Goal: Communication & Community: Answer question/provide support

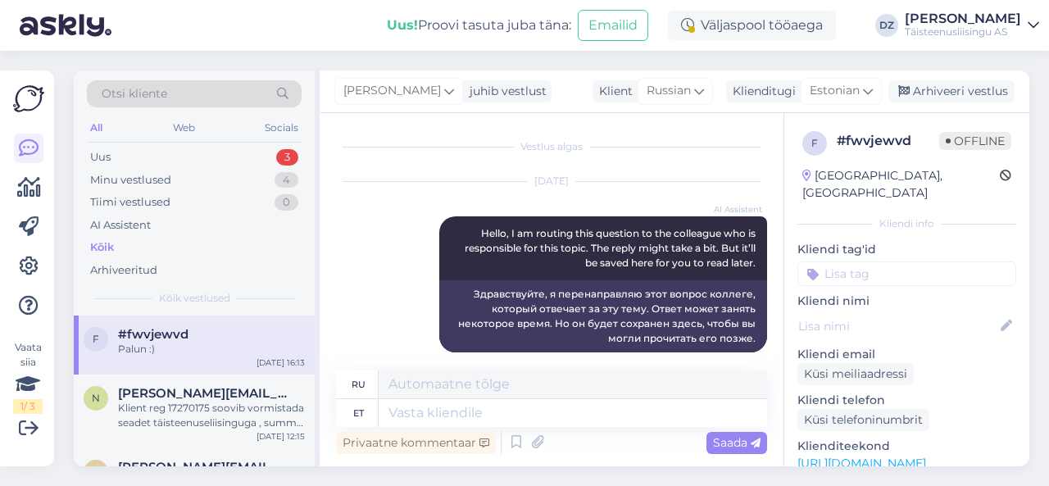
scroll to position [11890, 0]
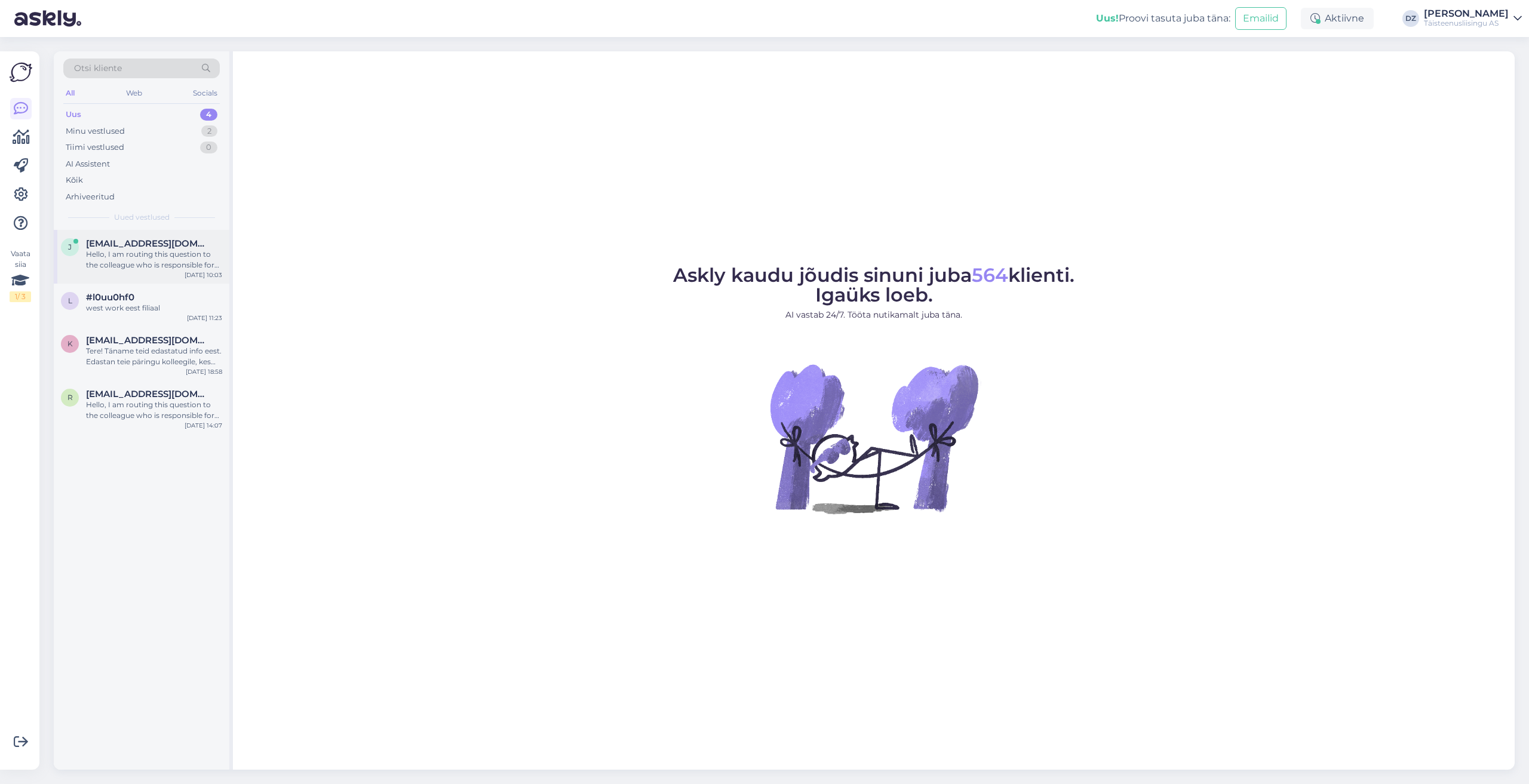
click at [126, 250] on div "Hello, I am routing this question to the colleague who is responsible for this …" at bounding box center [154, 260] width 136 height 22
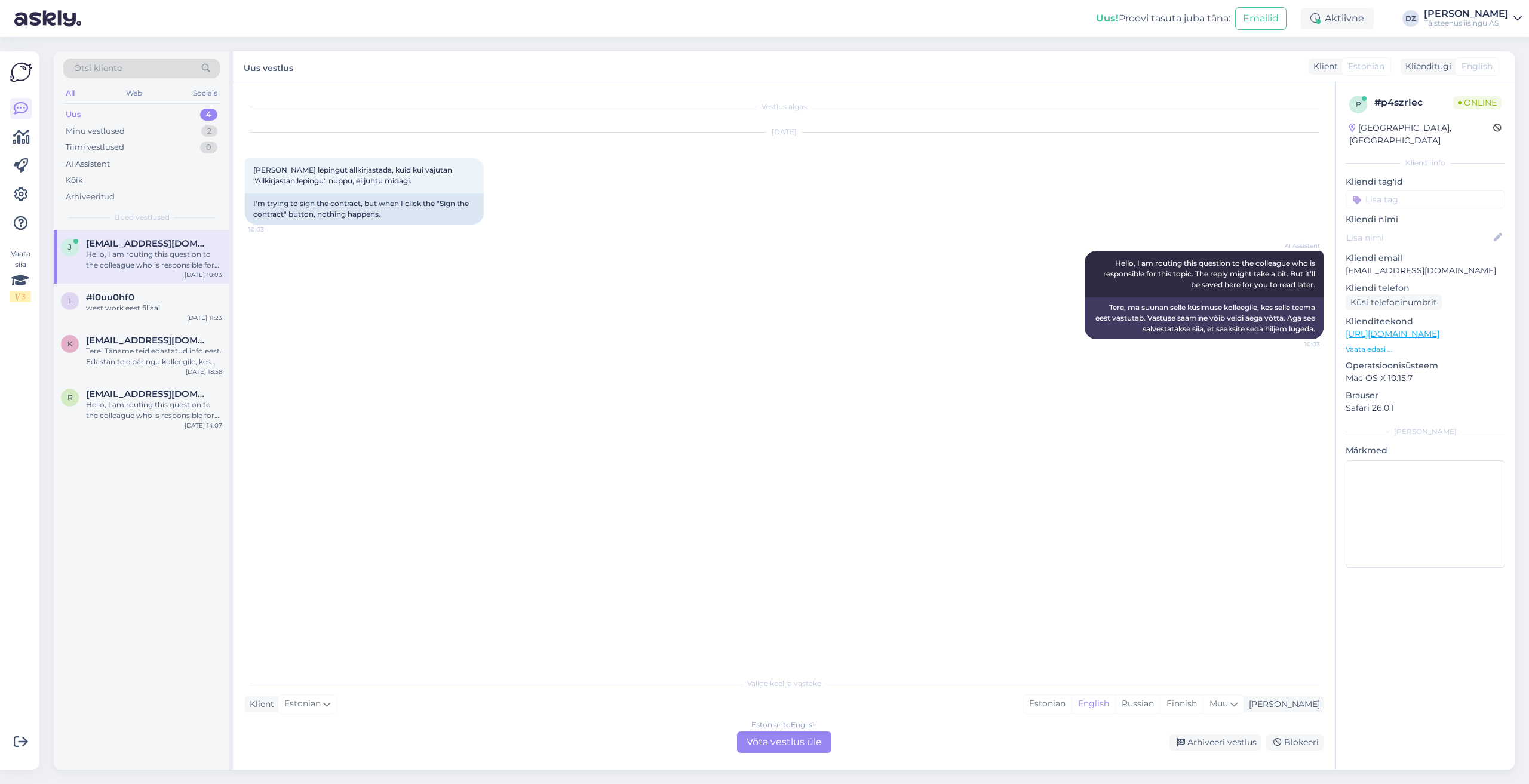
click at [767, 749] on div "Estonian to English Võta vestlus üle" at bounding box center [784, 742] width 95 height 22
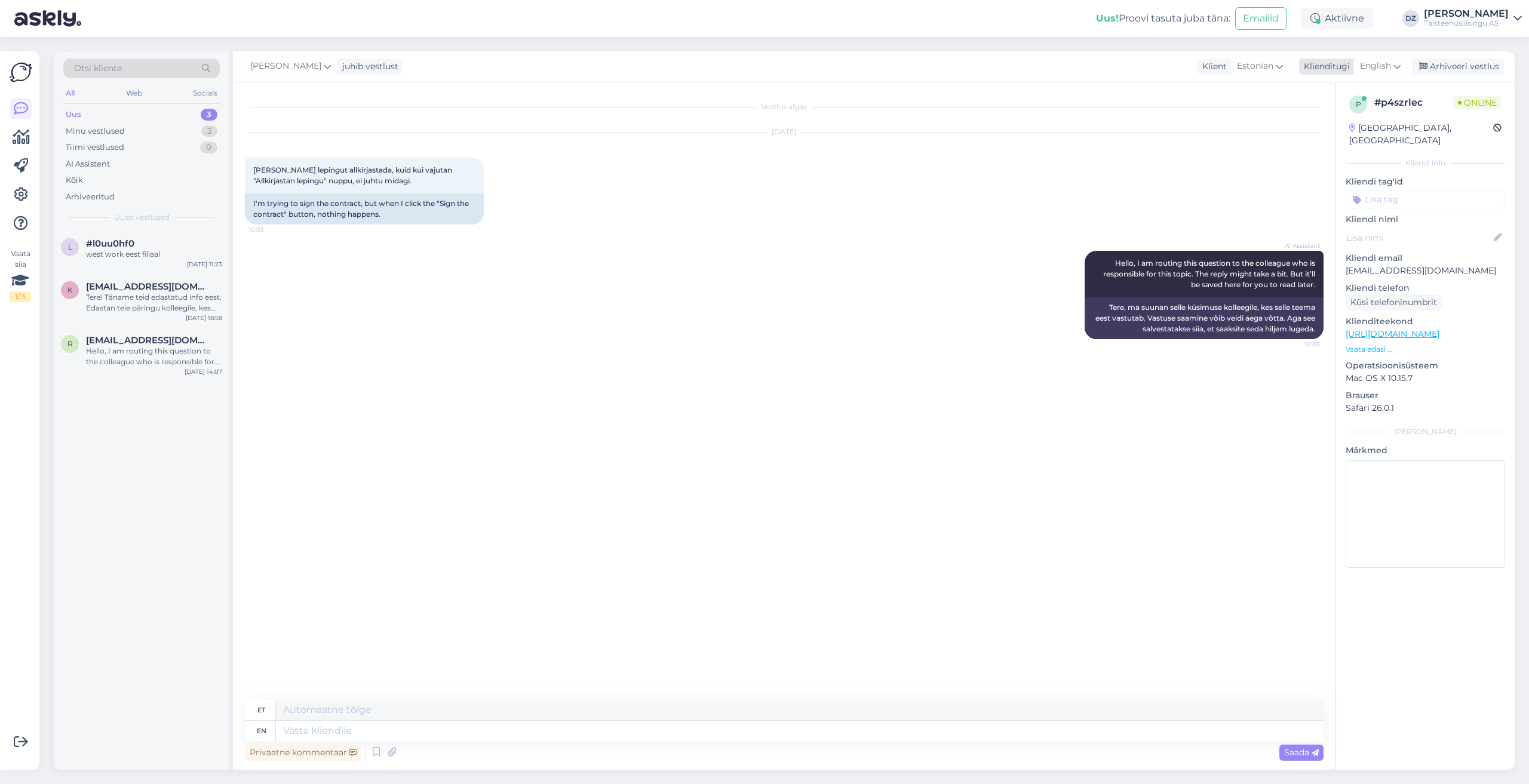
click at [1388, 66] on span "English" at bounding box center [1375, 66] width 31 height 13
type input "es"
click at [1352, 142] on link "Estonian" at bounding box center [1353, 138] width 131 height 19
drag, startPoint x: 445, startPoint y: 724, endPoint x: 439, endPoint y: 729, distance: 7.8
click at [442, 726] on textarea at bounding box center [784, 729] width 1079 height 25
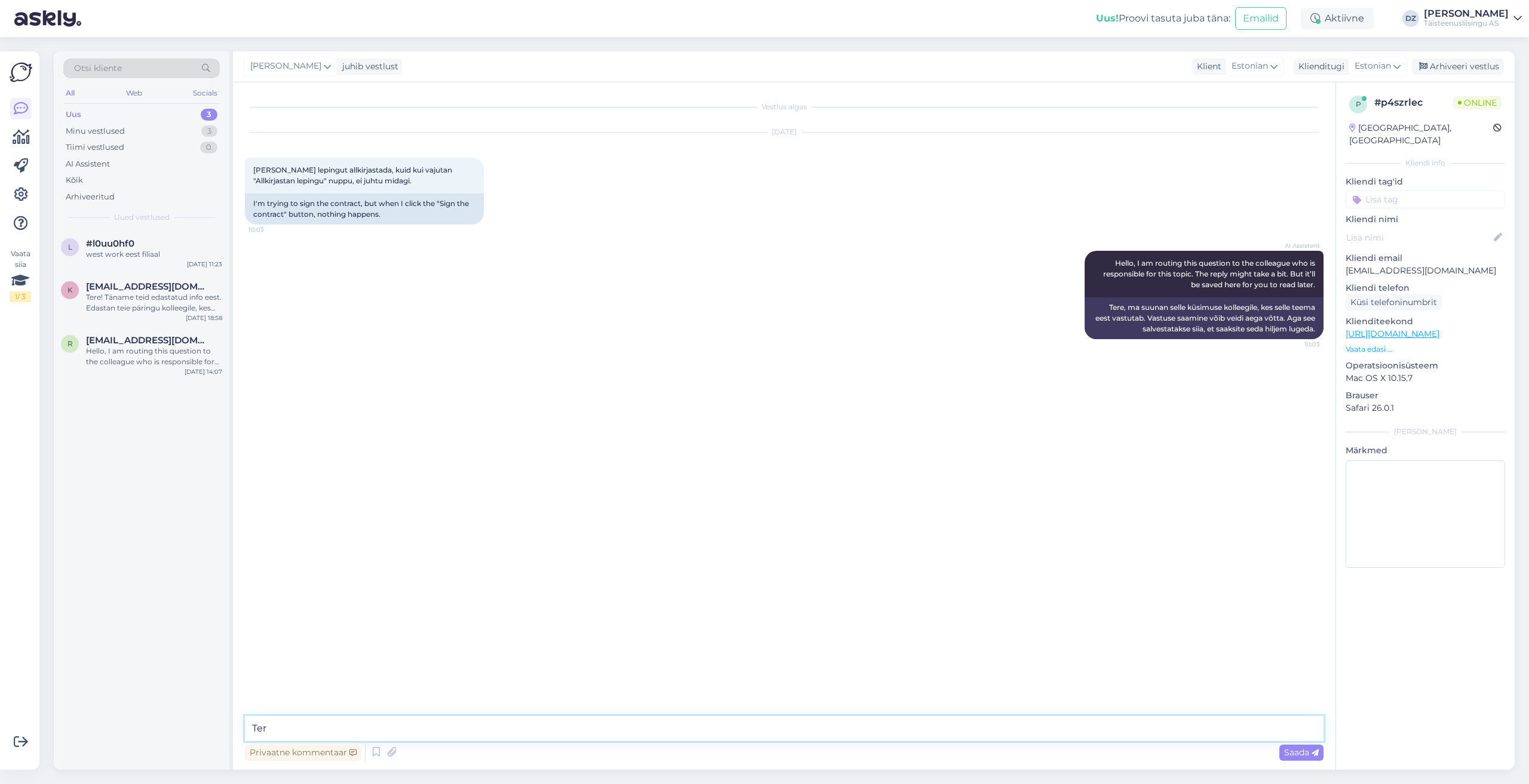
type textarea "Tere"
type textarea "[PERSON_NAME] [PERSON_NAME] kätte"
type textarea "vaatame üle"
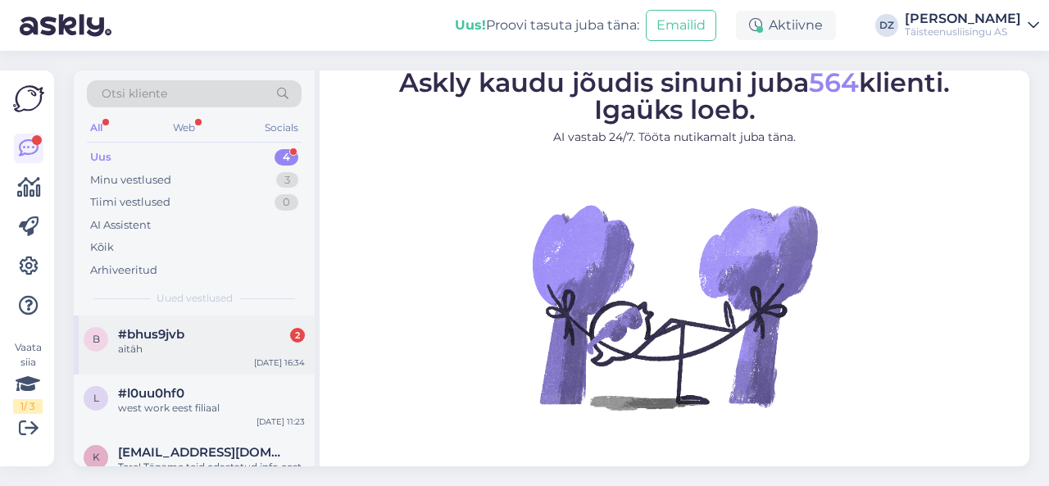
click at [215, 347] on div "aitäh" at bounding box center [211, 349] width 187 height 15
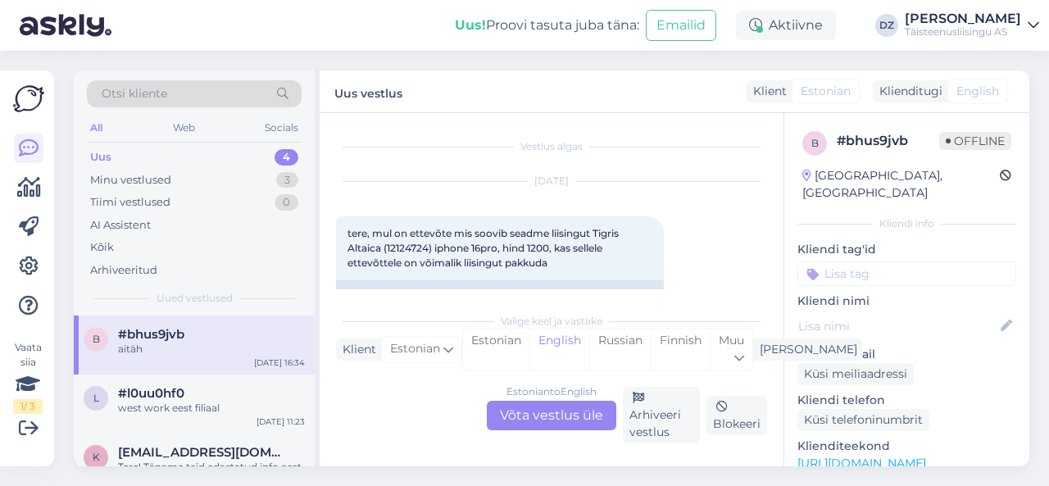
scroll to position [4949, 0]
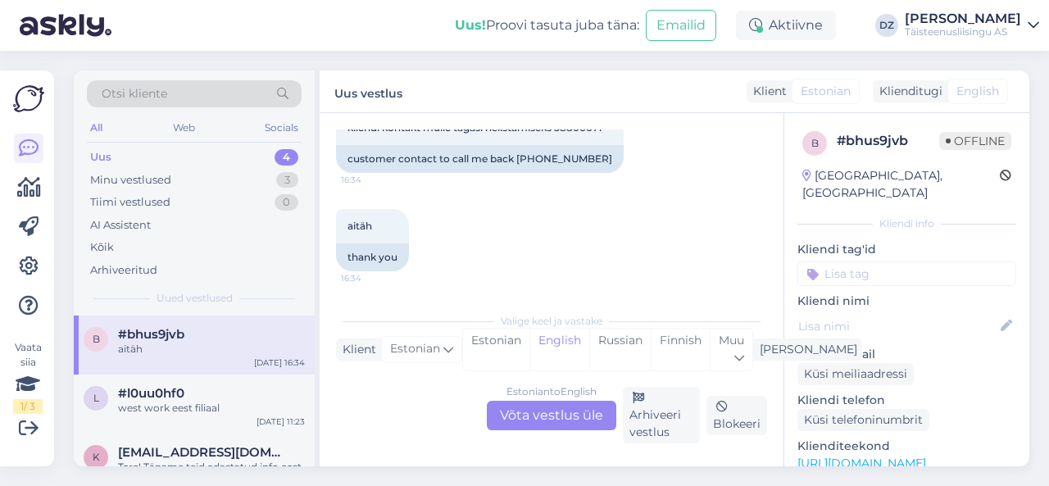
click at [534, 414] on div "Estonian to English Võta vestlus üle" at bounding box center [552, 416] width 130 height 30
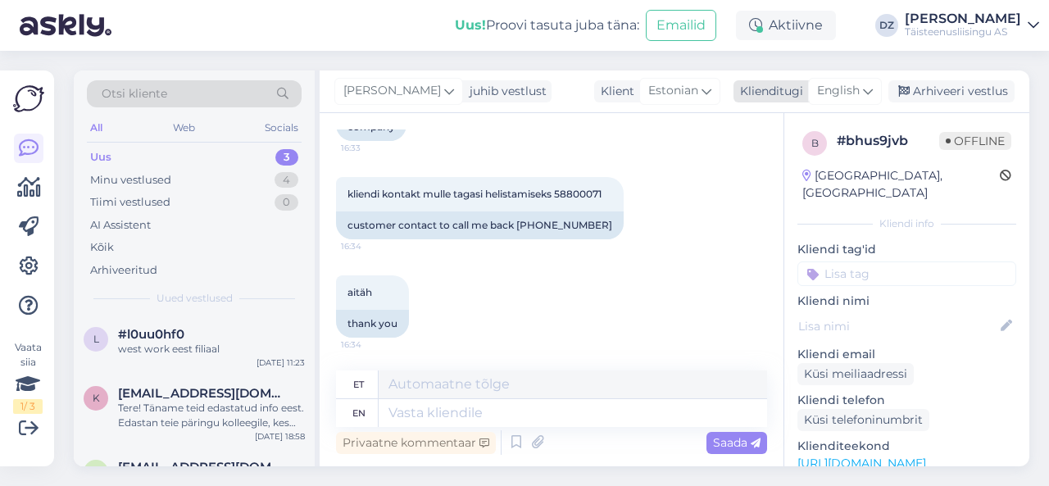
click at [869, 97] on icon at bounding box center [868, 91] width 10 height 18
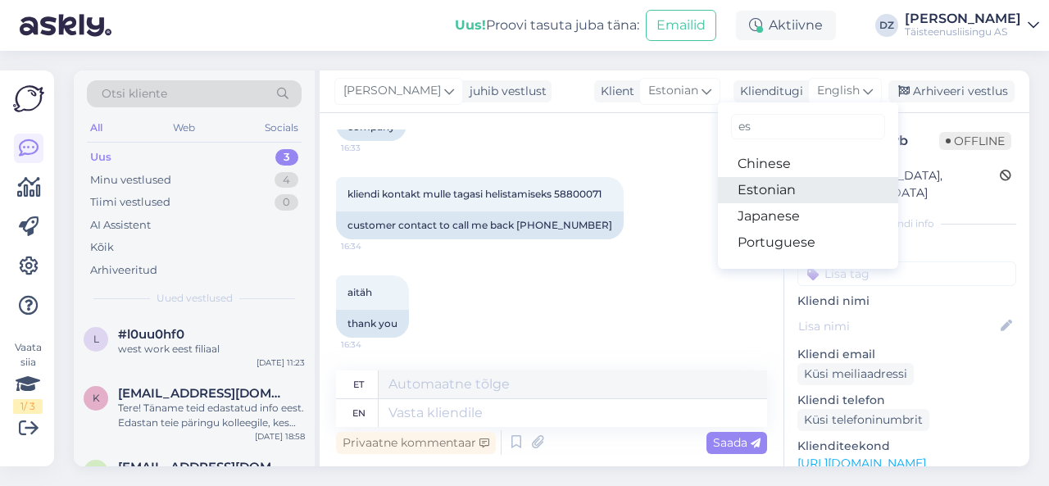
type input "es"
click at [831, 199] on link "Estonian" at bounding box center [808, 190] width 180 height 26
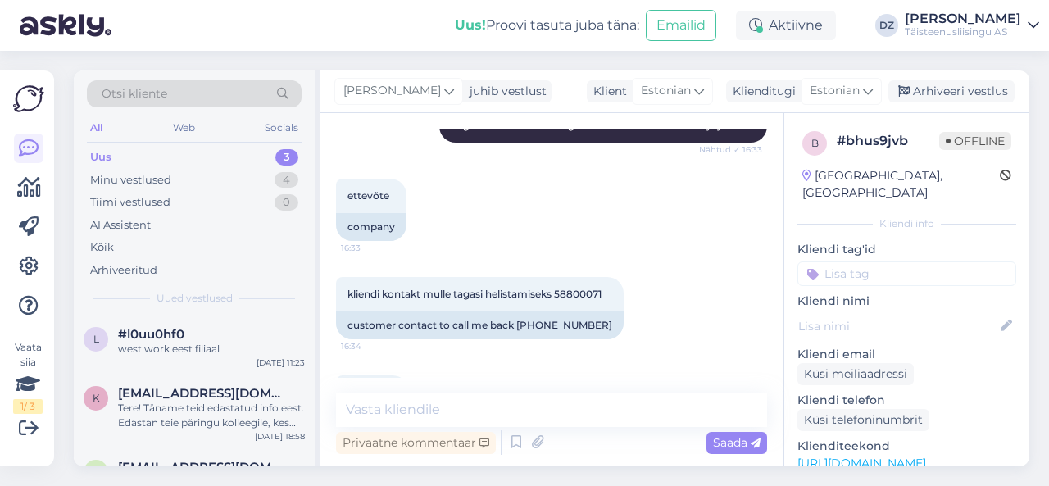
scroll to position [5227, 0]
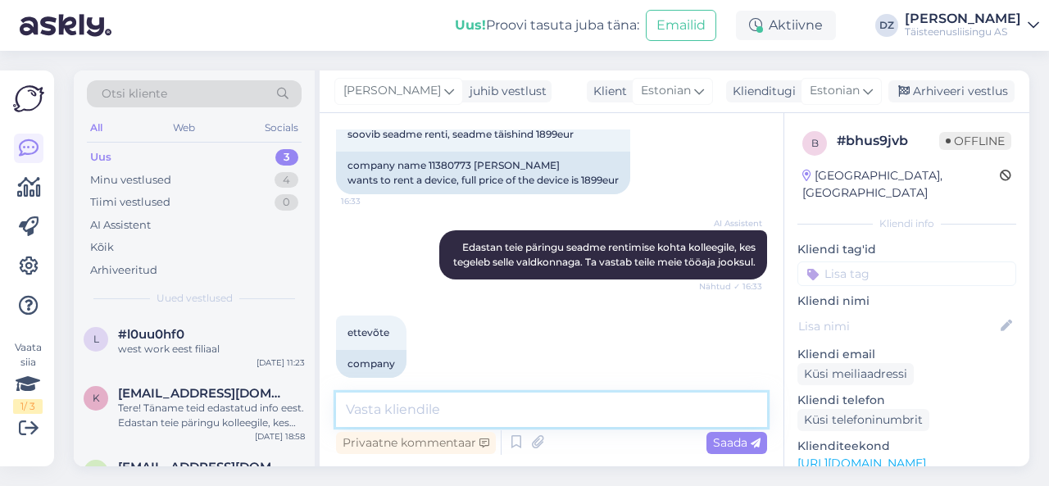
click at [575, 409] on textarea at bounding box center [551, 410] width 431 height 34
type textarea "aga ma näen, et klient sai automaatse limiidi külge"
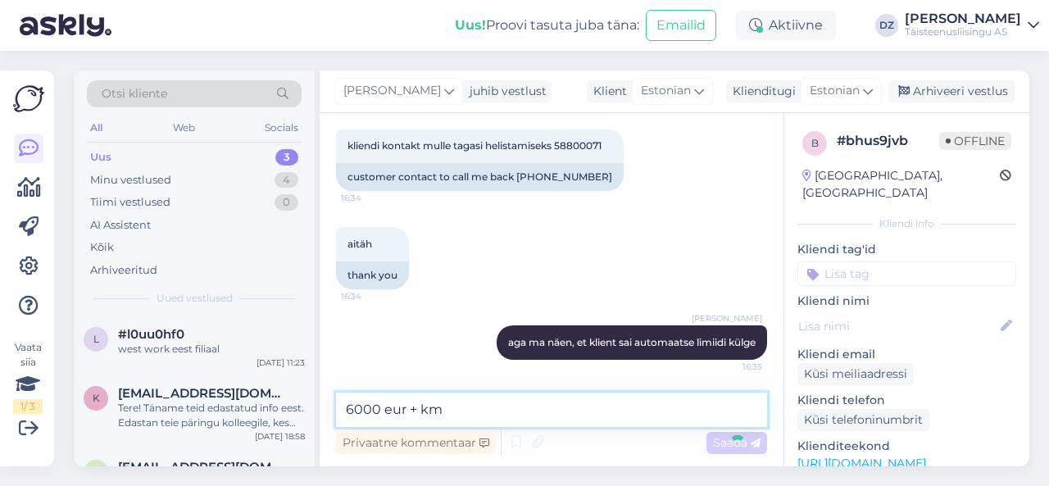
type textarea "6000 eur + kmm"
type textarea "i"
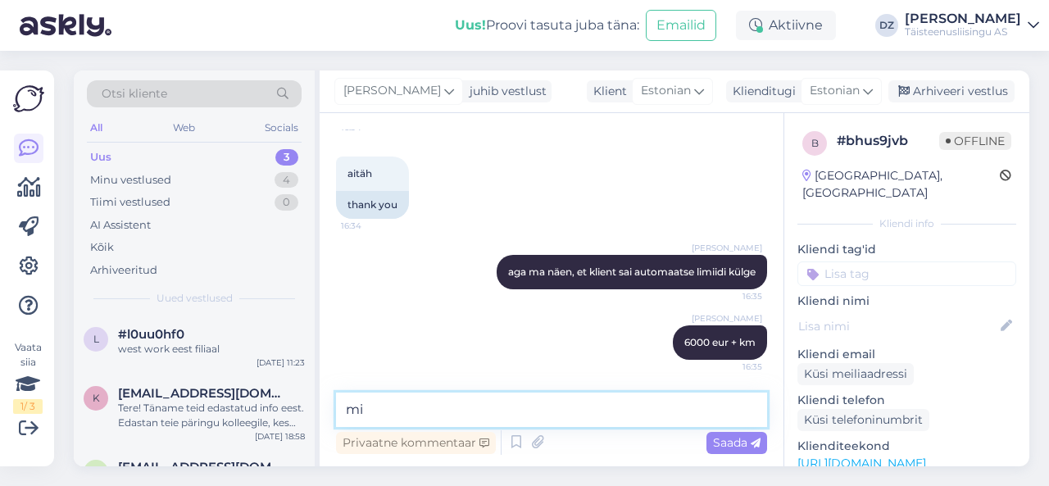
type textarea "m"
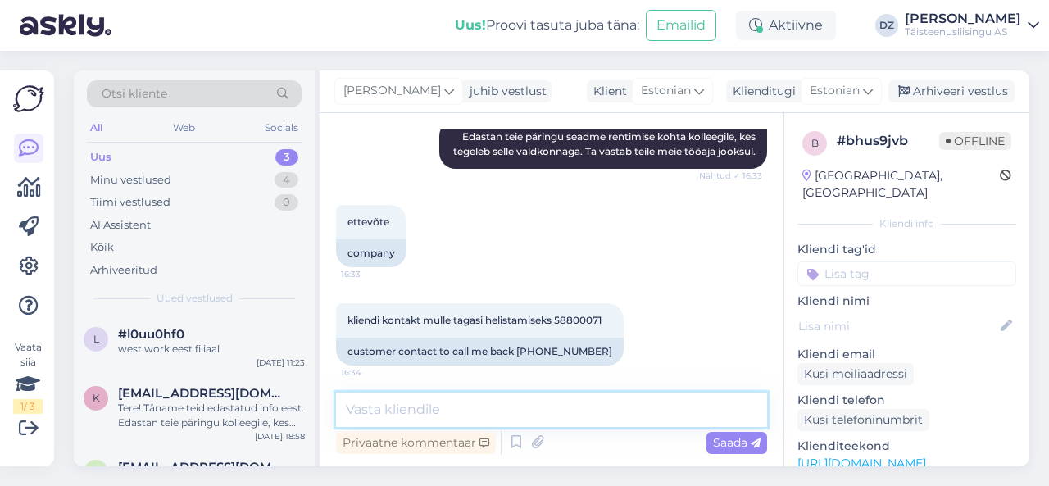
scroll to position [5231, 0]
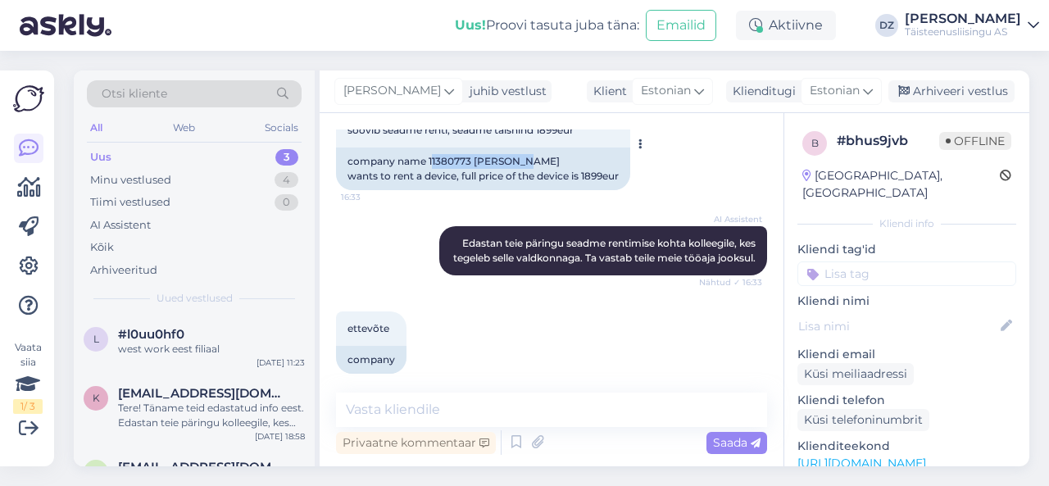
drag, startPoint x: 541, startPoint y: 203, endPoint x: 434, endPoint y: 206, distance: 107.4
click at [434, 190] on div "company name 11380773 SVEGOR OÜ wants to rent a device, full price of the devic…" at bounding box center [483, 169] width 294 height 43
click at [451, 136] on span "ttevõte 11380773 SVEGOR OÜ soovib seadme renti, seadme täishind 1899eur" at bounding box center [461, 122] width 226 height 27
click at [488, 136] on span "ttevõte 11380773 SVEGOR OÜ soovib seadme renti, seadme täishind 1899eur" at bounding box center [461, 122] width 226 height 27
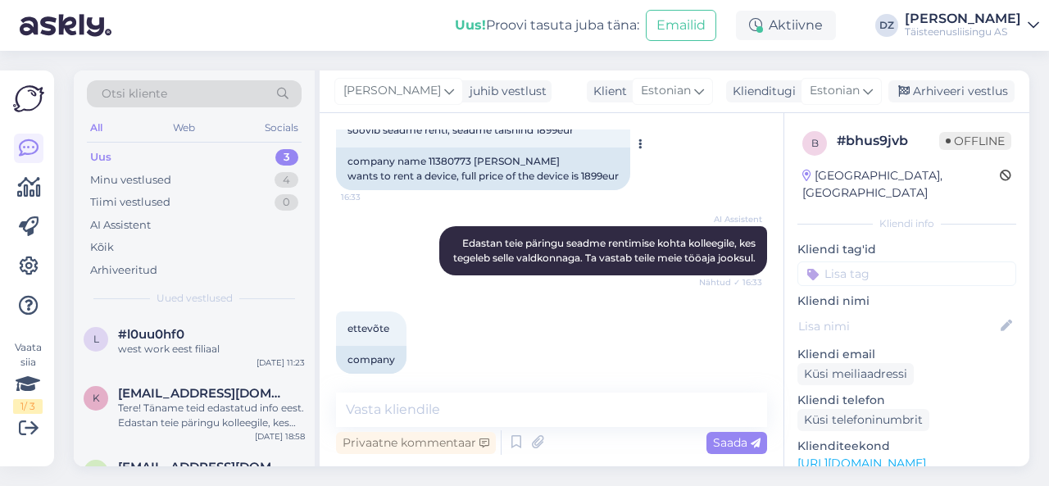
drag, startPoint x: 494, startPoint y: 156, endPoint x: 431, endPoint y: 161, distance: 63.4
click at [431, 148] on div "ttevõte 11380773 SVEGOR OÜ soovib seadme renti, seadme täishind 1899eur 16:33" at bounding box center [483, 122] width 294 height 49
copy span "SVEGOR OÜ"
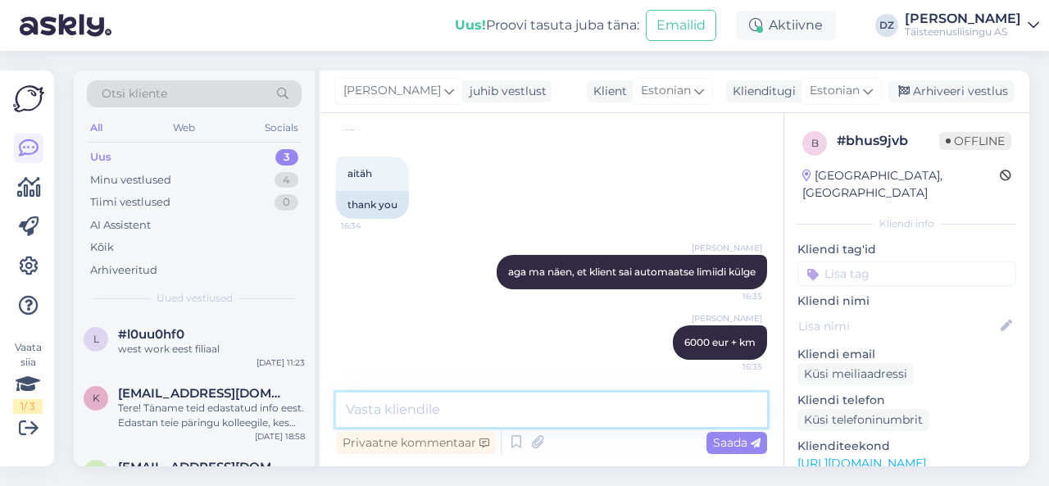
click at [529, 424] on textarea at bounding box center [551, 410] width 431 height 34
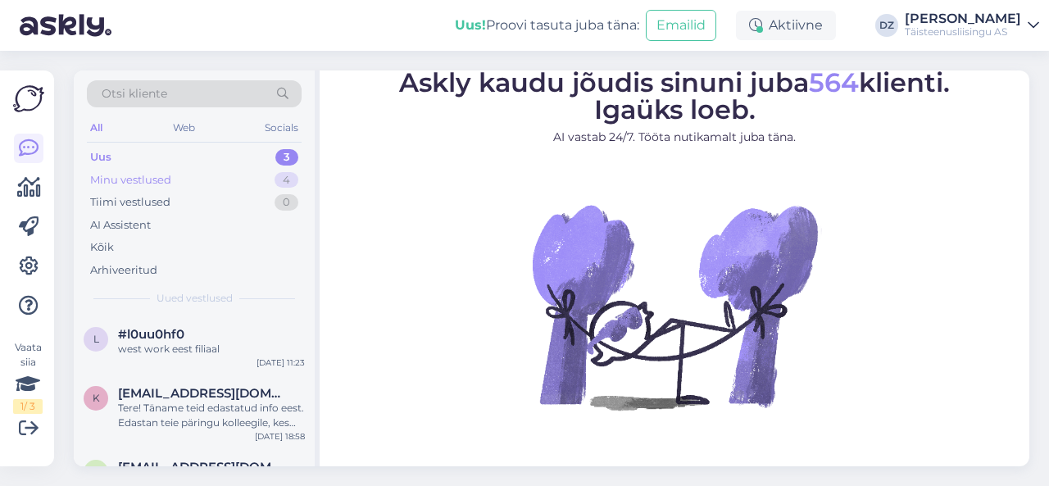
click at [159, 179] on div "Minu vestlused" at bounding box center [130, 180] width 81 height 16
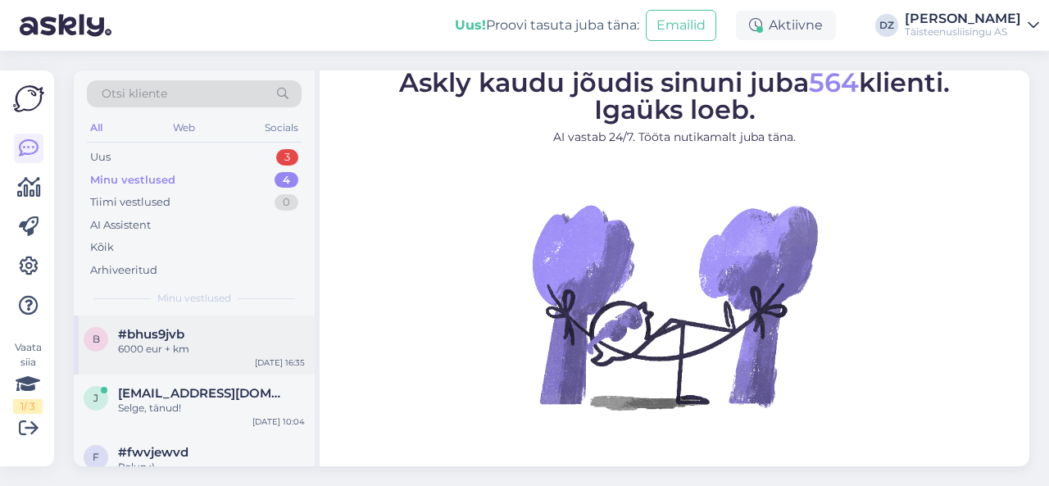
click at [168, 343] on div "6000 eur + km" at bounding box center [211, 349] width 187 height 15
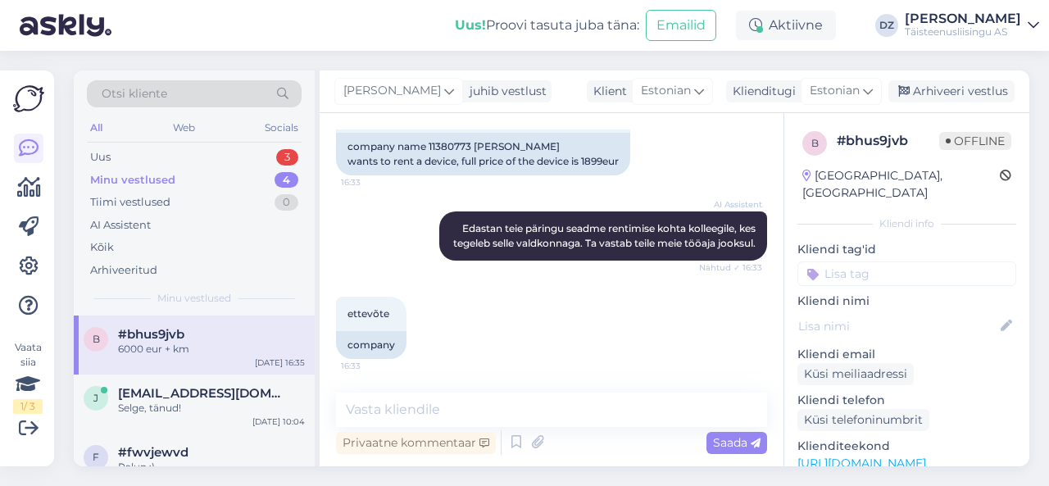
scroll to position [5231, 0]
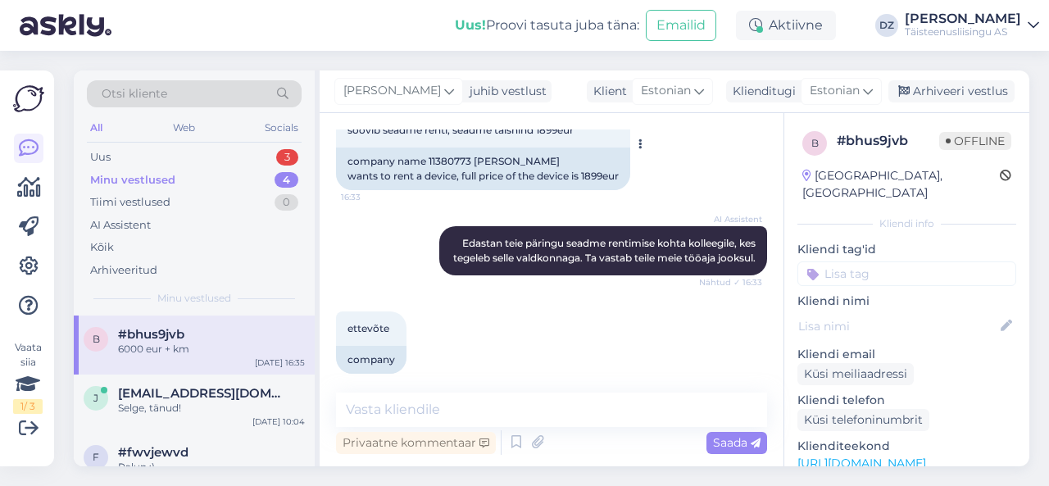
drag, startPoint x: 498, startPoint y: 155, endPoint x: 384, endPoint y: 164, distance: 114.3
click at [384, 148] on div "ttevõte 11380773 SVEGOR OÜ soovib seadme renti, seadme täishind 1899eur 16:33" at bounding box center [483, 122] width 294 height 49
copy span "11380773 SVEGOR OÜ"
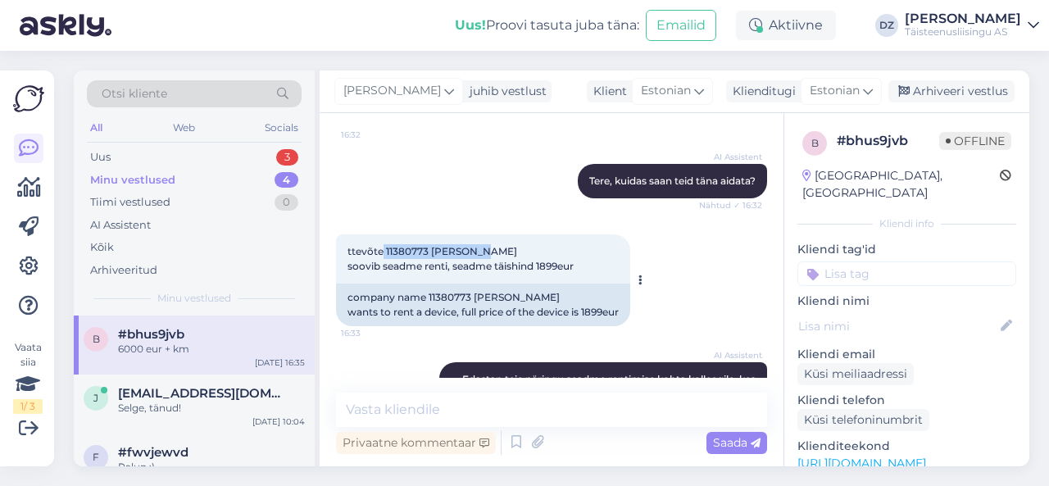
scroll to position [5641, 0]
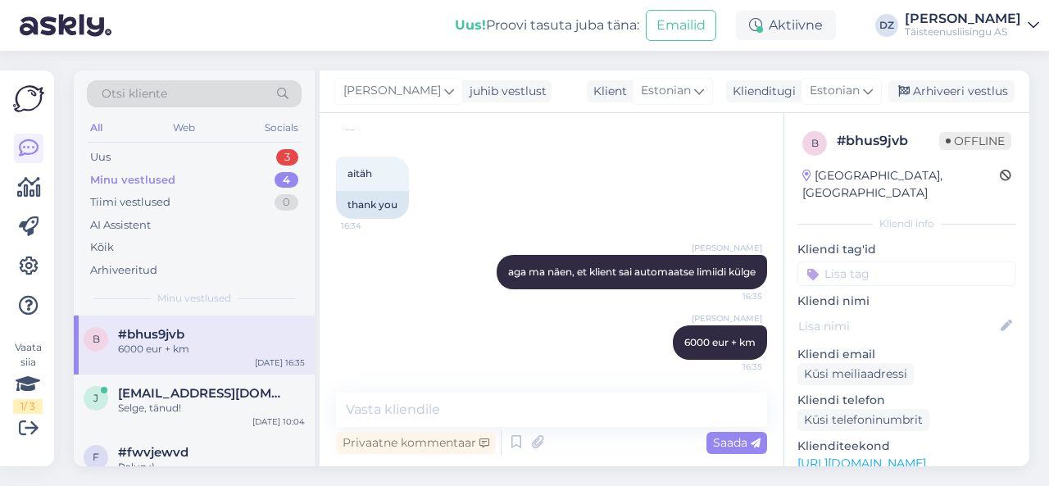
click at [756, 338] on div "Vestlus algas Aug 4 2025 tere, mul on ettevõte mis soovib seadme liisingut Tigr…" at bounding box center [559, 254] width 446 height 248
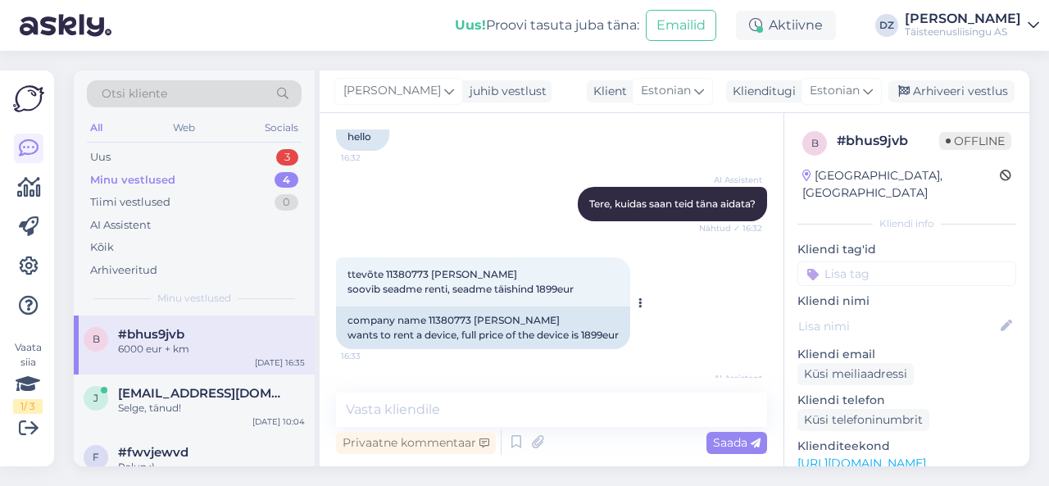
scroll to position [5095, 0]
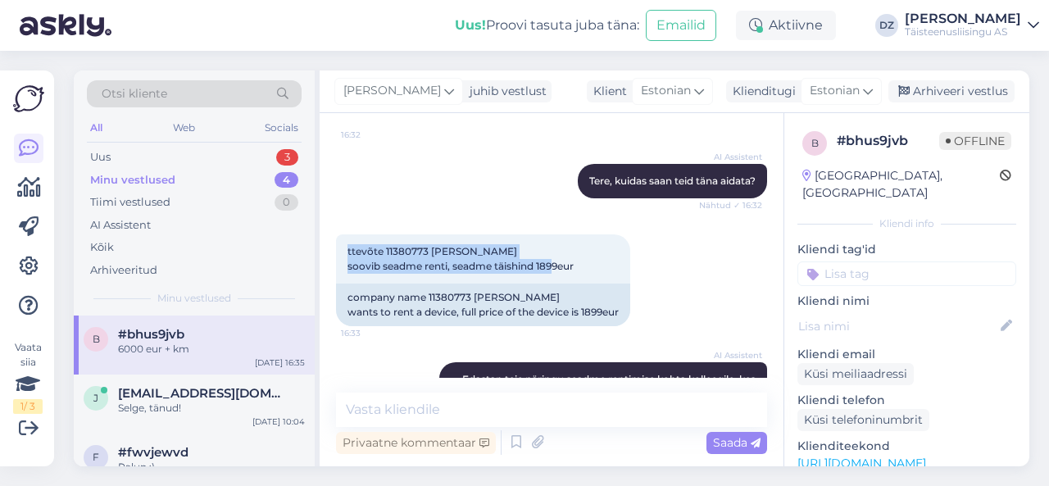
drag, startPoint x: 588, startPoint y: 310, endPoint x: 334, endPoint y: 295, distance: 253.7
click at [334, 295] on div "Vestlus algas Aug 4 2025 tere, mul on ettevõte mis soovib seadme liisingut Tigr…" at bounding box center [552, 289] width 464 height 353
copy span "ttevõte 11380773 SVEGOR OÜ soovib seadme renti, seadme täishind 1899eur"
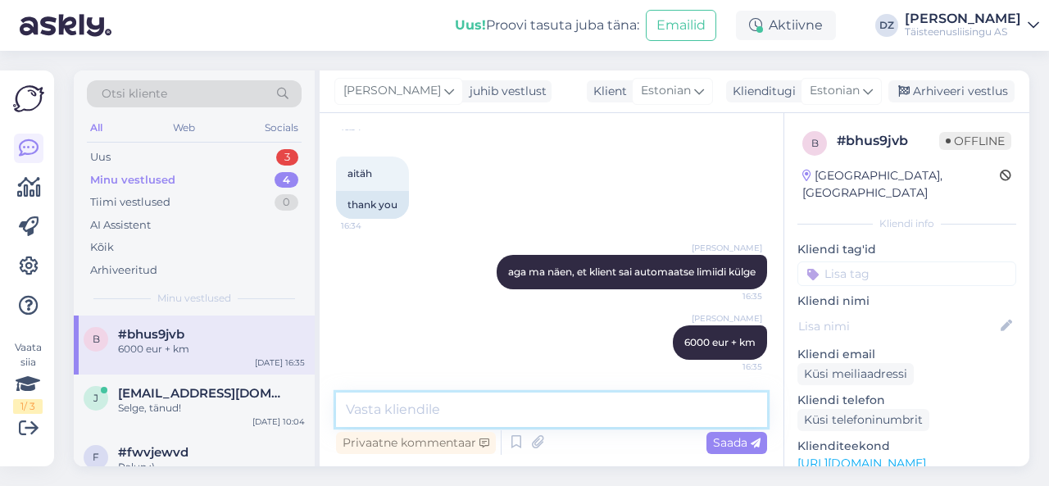
click at [466, 414] on textarea at bounding box center [551, 410] width 431 height 34
click at [572, 402] on textarea at bounding box center [551, 410] width 431 height 34
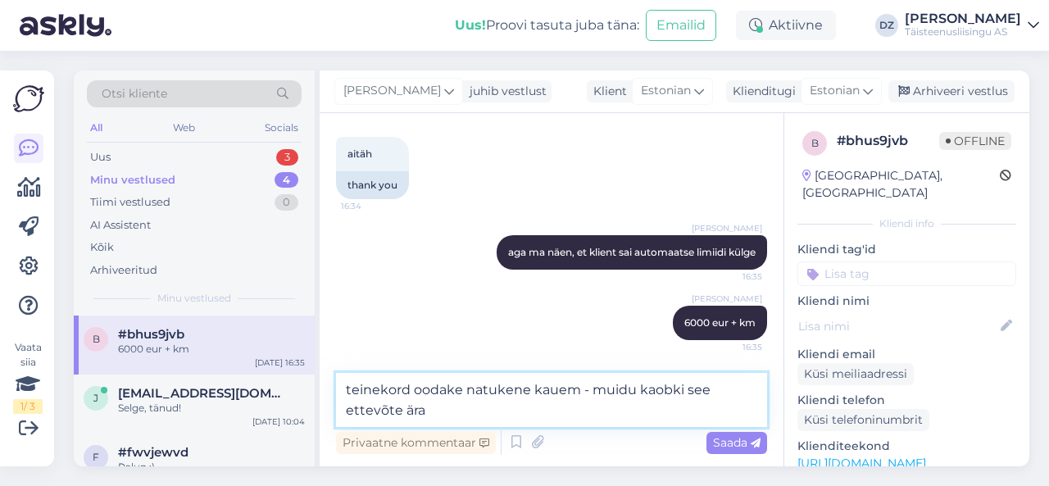
click at [492, 407] on textarea "teinekord oodake natukene kauem - muidu kaobki see ettevõte ära" at bounding box center [551, 400] width 431 height 54
click at [610, 411] on textarea "teinekord oodake natukene kauem - muidu kaobki see ettevõte ära" at bounding box center [551, 400] width 431 height 54
drag, startPoint x: 546, startPoint y: 414, endPoint x: 593, endPoint y: 393, distance: 51.8
click at [593, 393] on textarea "teinekord oodake natukene kauem - muidu kaobki see ettevõte ära" at bounding box center [551, 400] width 431 height 54
type textarea "teinekord oodake natukene kauem - muidu ei jõua te lihtsalt limiiti ära oodata,…"
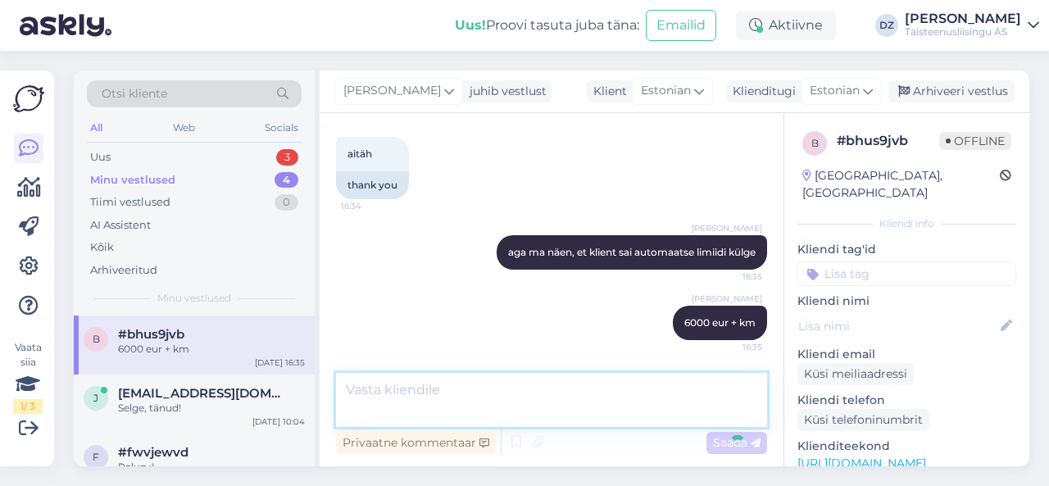
scroll to position [5726, 0]
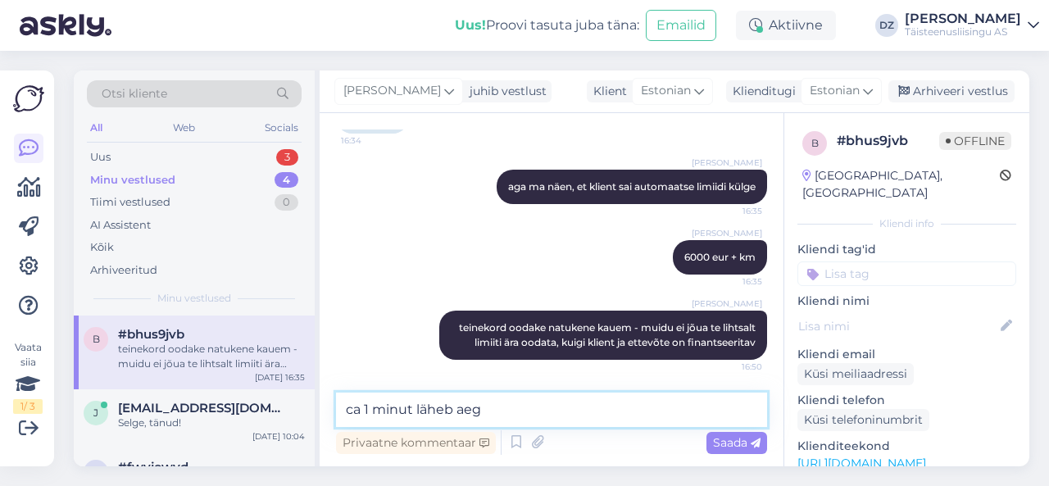
type textarea "ca 1 minut läheb aega"
